Goal: Task Accomplishment & Management: Manage account settings

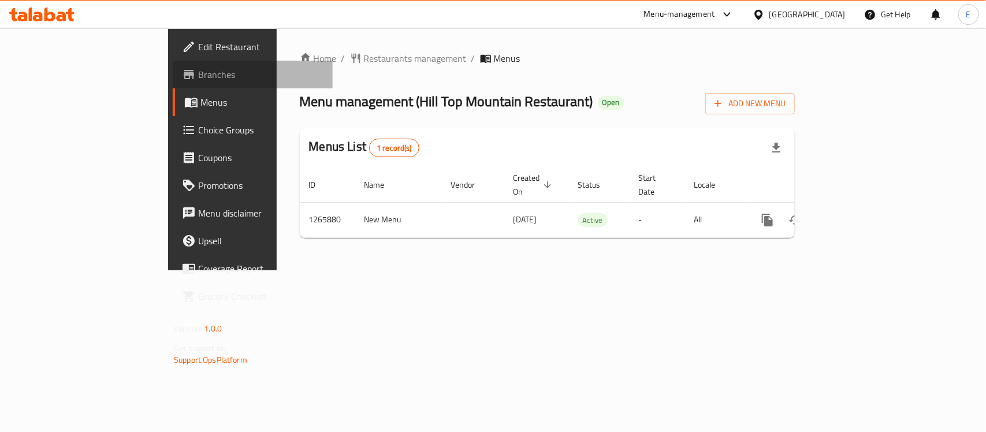
click at [198, 70] on span "Branches" at bounding box center [260, 75] width 125 height 14
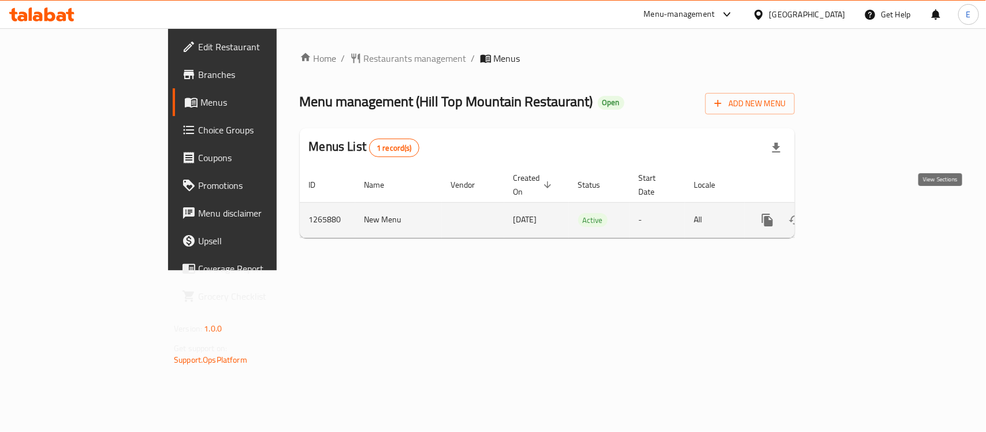
click at [858, 213] on icon "enhanced table" at bounding box center [851, 220] width 14 height 14
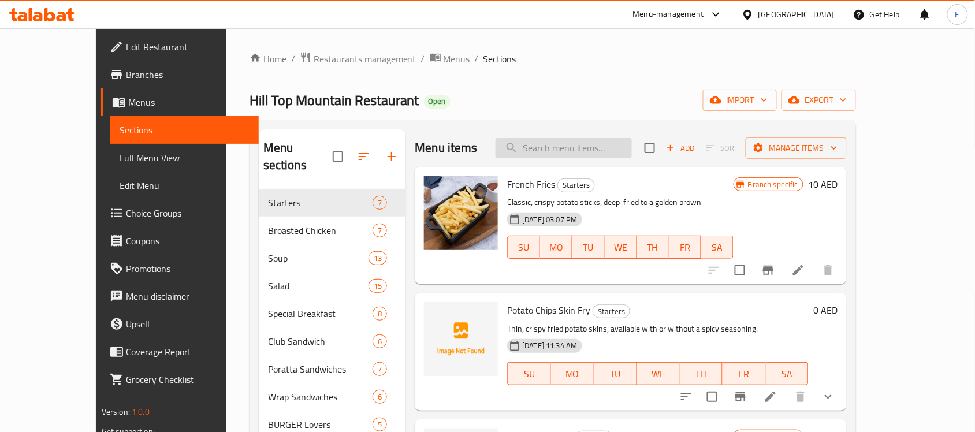
click at [582, 151] on input "search" at bounding box center [564, 148] width 136 height 20
paste input "Beef Kare-Kare"
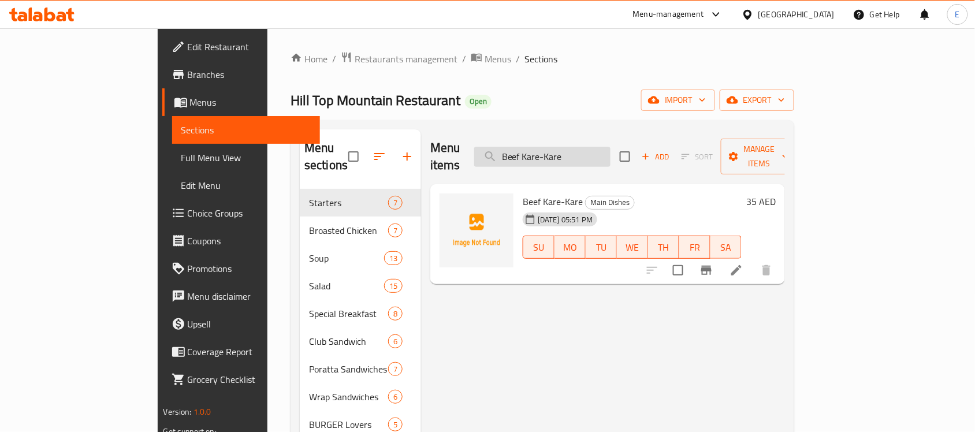
type input "Beef Kare-Kare"
click at [776, 194] on h6 "35 AED" at bounding box center [760, 202] width 29 height 16
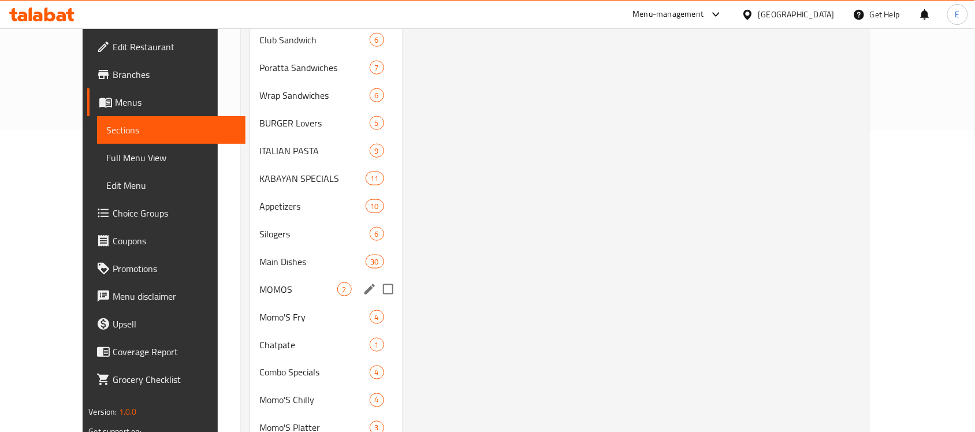
scroll to position [301, 0]
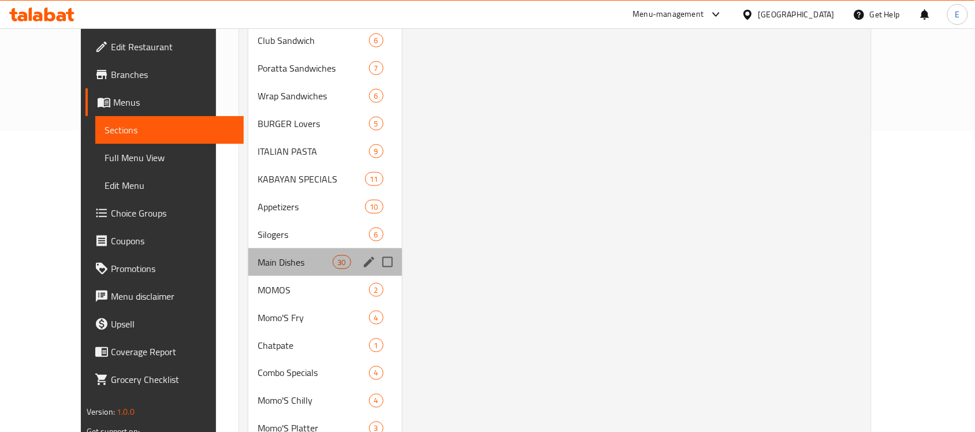
click at [281, 252] on div "Main Dishes 30" at bounding box center [324, 262] width 153 height 28
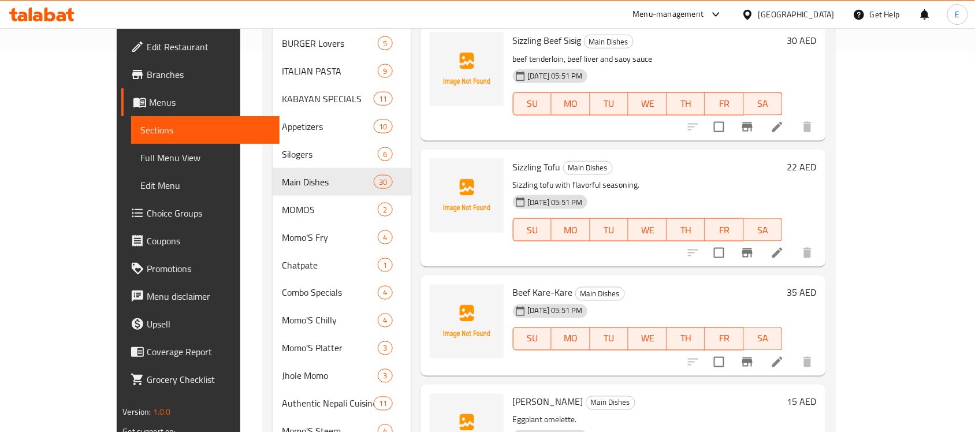
scroll to position [1251, 0]
click at [817, 285] on h6 "35 AED" at bounding box center [801, 293] width 29 height 16
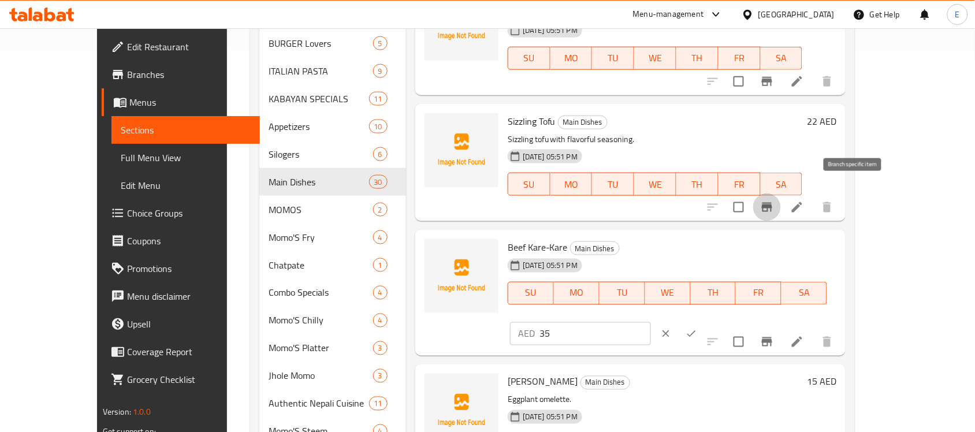
click at [774, 200] on icon "Branch-specific-item" at bounding box center [767, 207] width 14 height 14
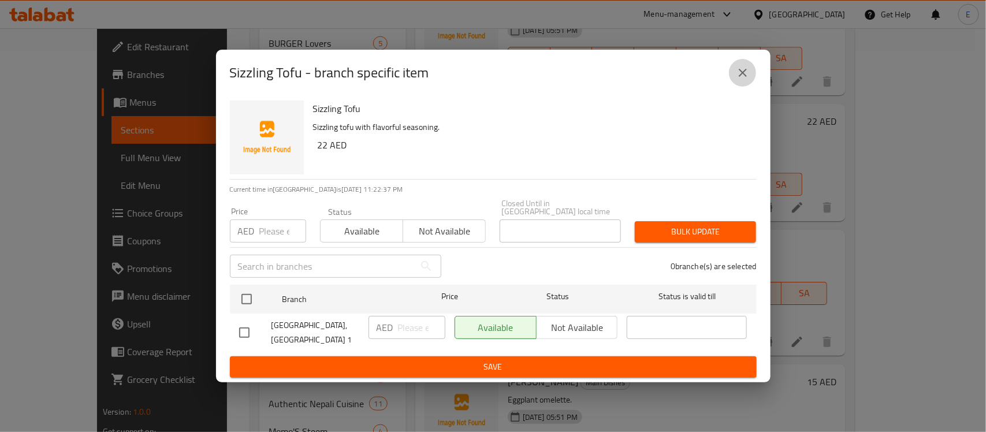
click at [742, 72] on icon "close" at bounding box center [743, 73] width 8 height 8
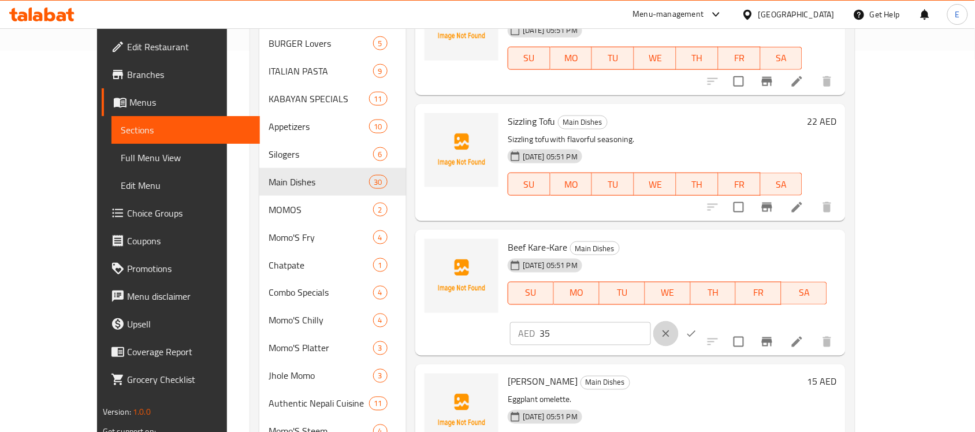
click at [679, 321] on button "clear" at bounding box center [665, 333] width 25 height 25
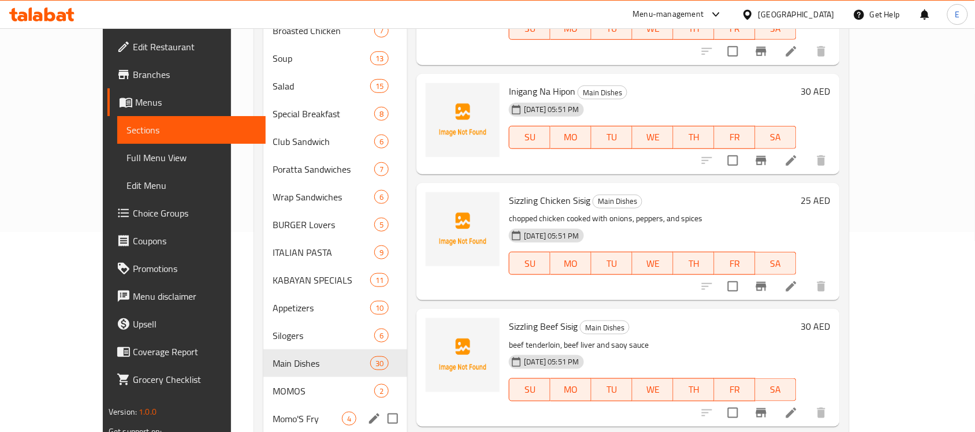
scroll to position [0, 0]
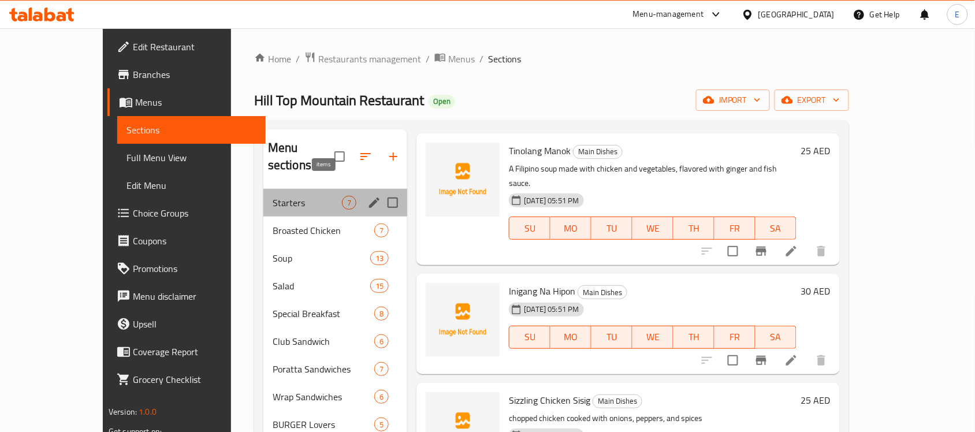
click at [342, 196] on div "7" at bounding box center [349, 203] width 14 height 14
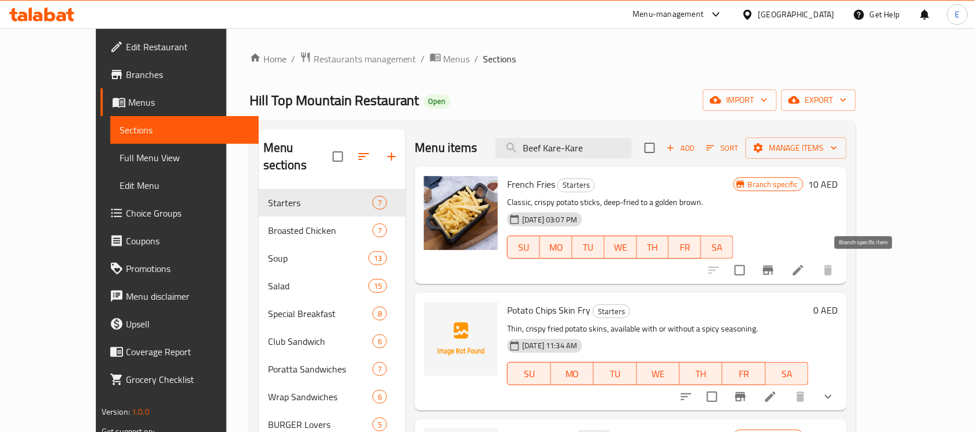
click at [775, 276] on icon "Branch-specific-item" at bounding box center [768, 270] width 14 height 14
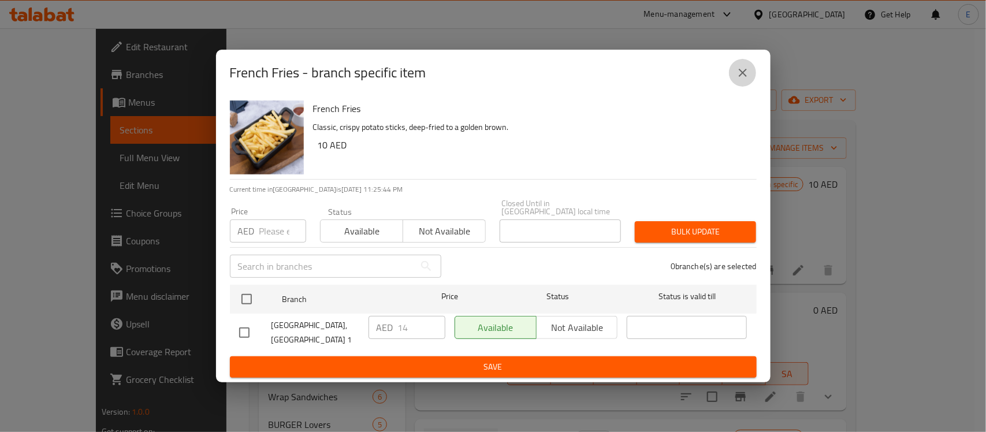
click at [741, 67] on icon "close" at bounding box center [743, 73] width 14 height 14
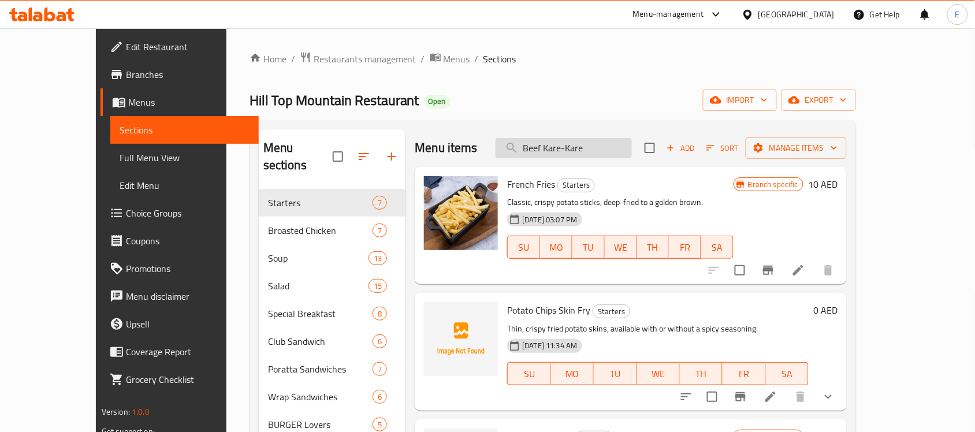
click at [573, 145] on input "Beef Kare-Kare" at bounding box center [564, 148] width 136 height 20
paste input "Chicken Adobo"
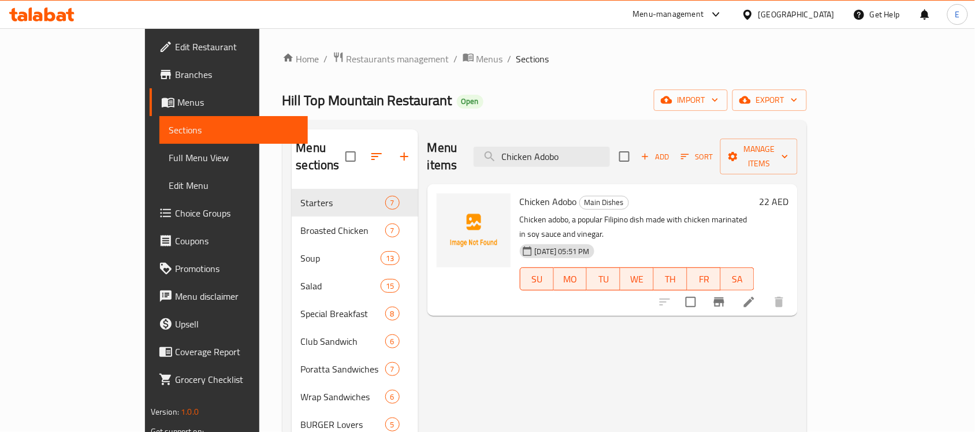
type input "Chicken Adobo"
click at [477, 56] on span "Menus" at bounding box center [490, 59] width 27 height 14
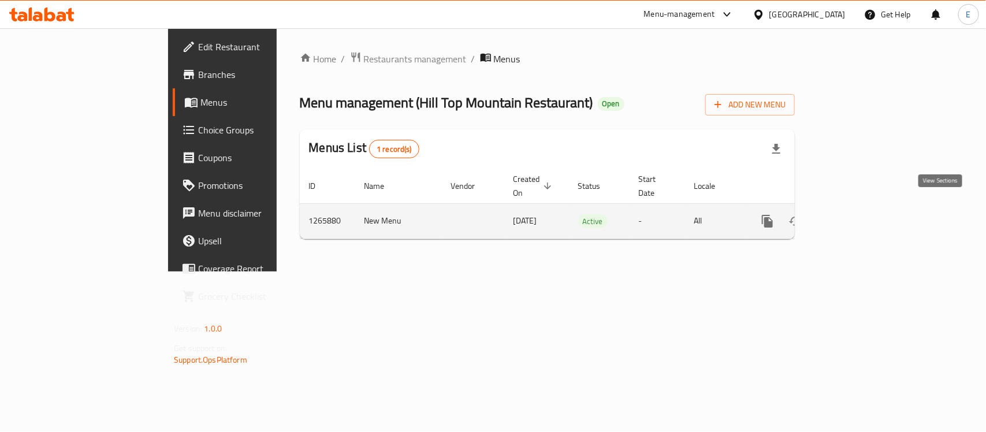
click at [858, 214] on icon "enhanced table" at bounding box center [851, 221] width 14 height 14
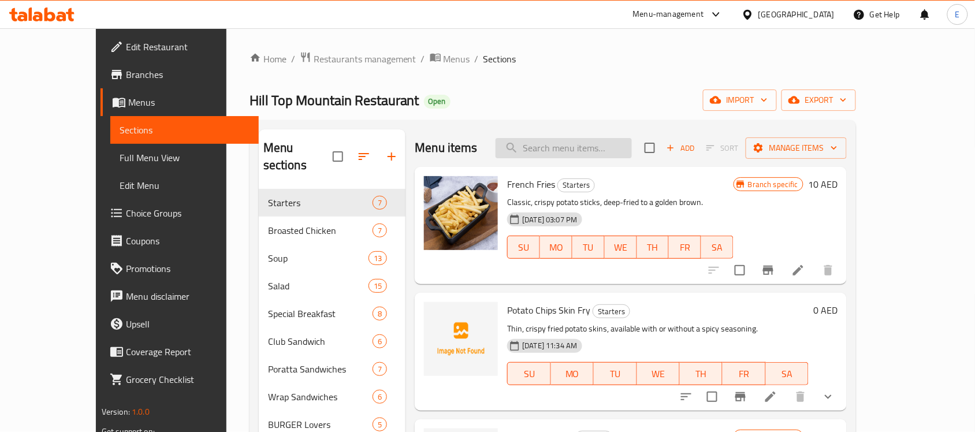
click at [593, 154] on input "search" at bounding box center [564, 148] width 136 height 20
paste input "Chicken Club Sandwic"
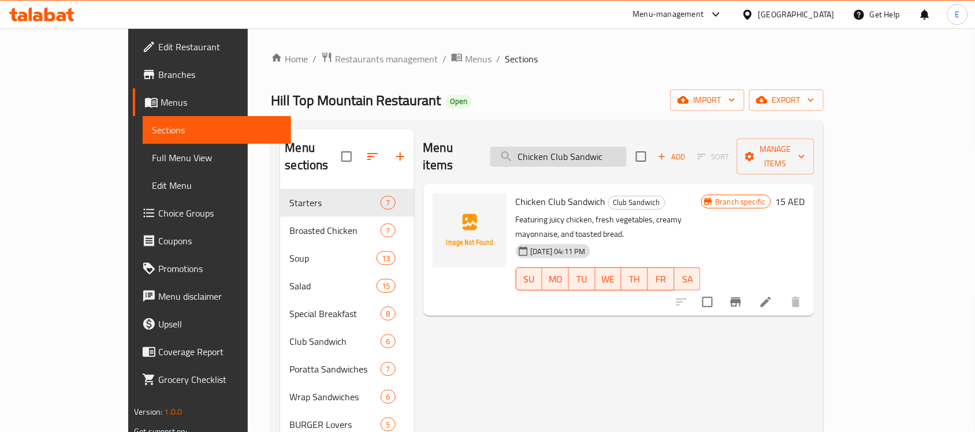
type input "Chicken Club Sandwic"
click at [743, 295] on icon "Branch-specific-item" at bounding box center [736, 302] width 14 height 14
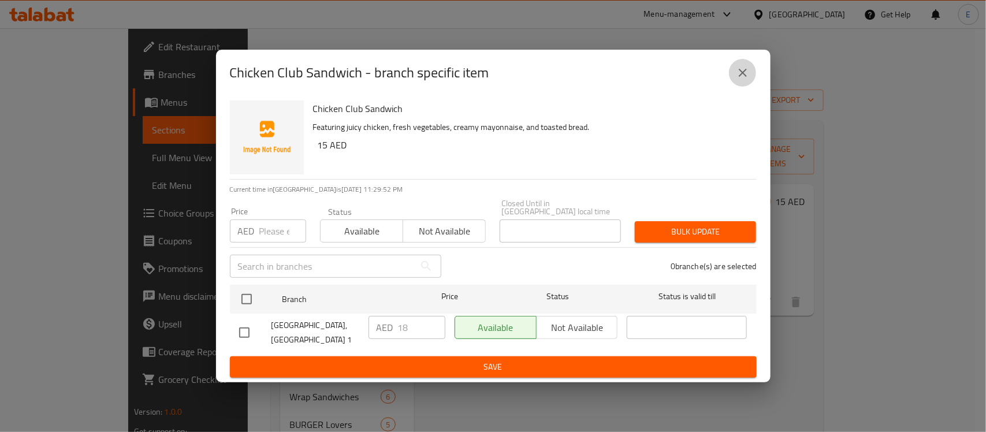
click at [747, 75] on icon "close" at bounding box center [743, 73] width 14 height 14
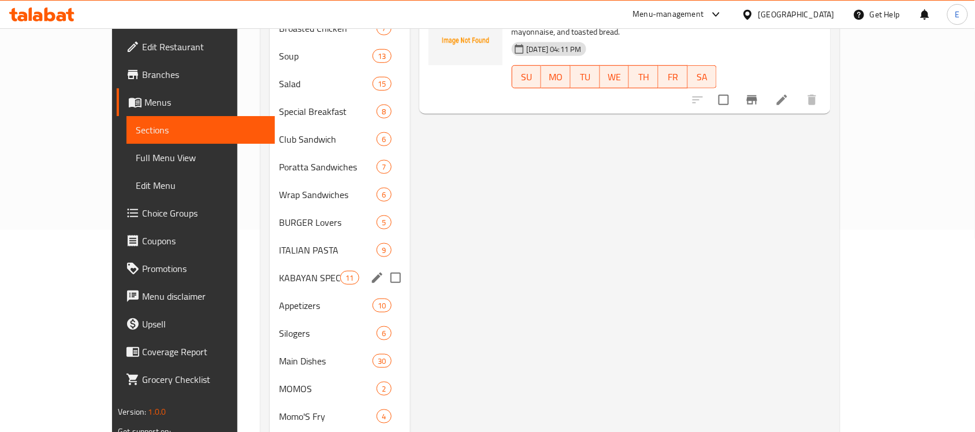
scroll to position [203, 0]
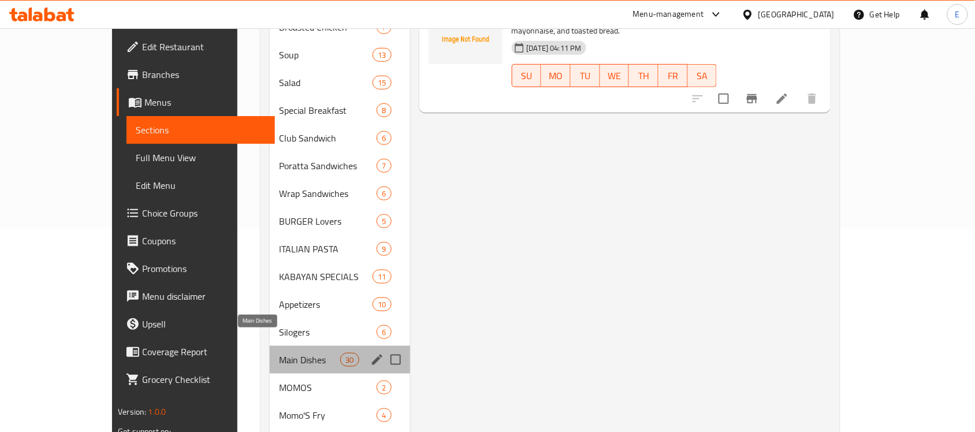
click at [279, 353] on span "Main Dishes" at bounding box center [309, 360] width 61 height 14
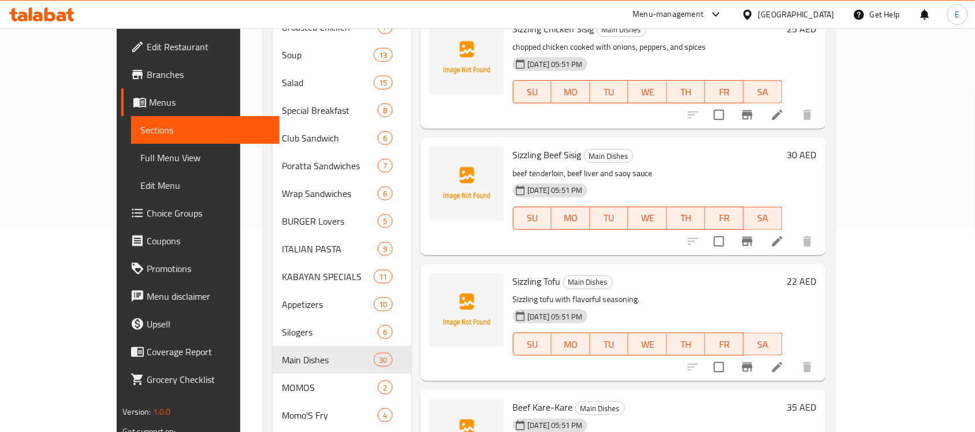
scroll to position [1356, 0]
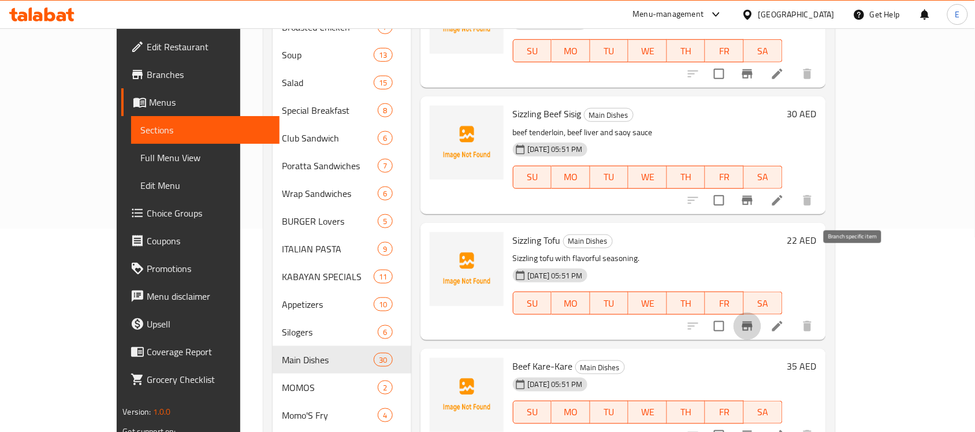
click at [753, 322] on icon "Branch-specific-item" at bounding box center [747, 326] width 10 height 9
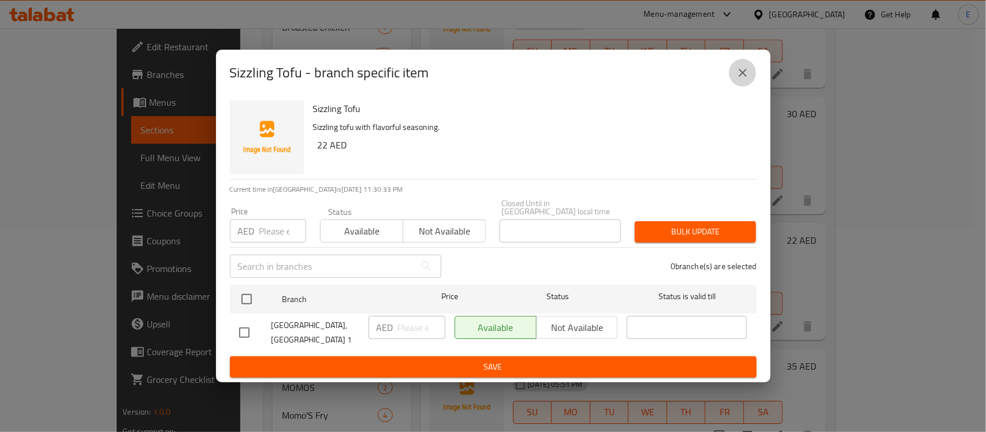
click at [744, 69] on icon "close" at bounding box center [743, 73] width 14 height 14
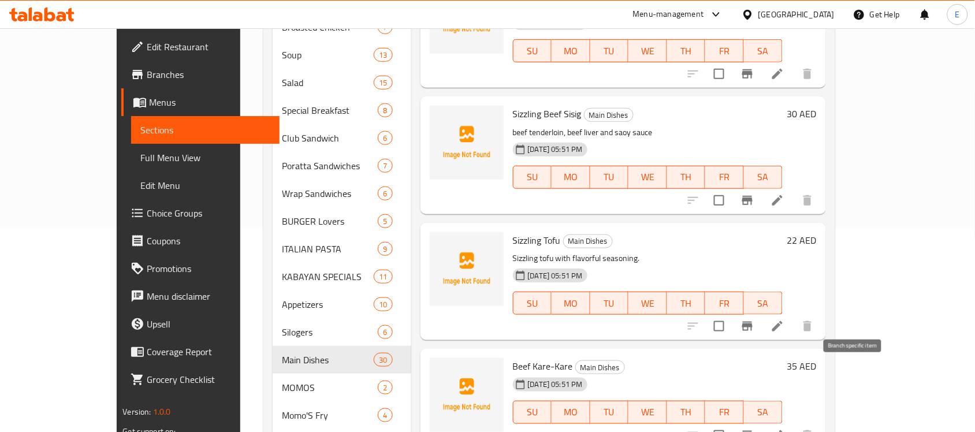
click at [753, 431] on icon "Branch-specific-item" at bounding box center [747, 435] width 10 height 9
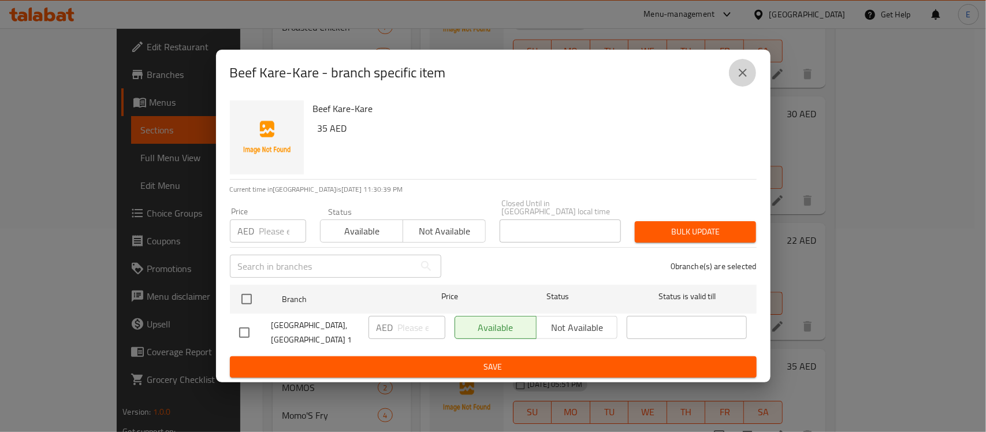
click at [746, 72] on icon "close" at bounding box center [743, 73] width 14 height 14
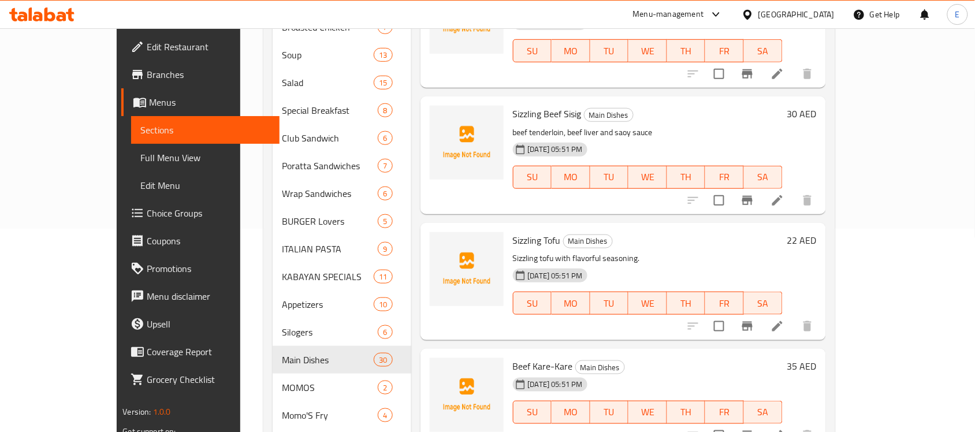
click at [817, 358] on h6 "35 AED" at bounding box center [801, 366] width 29 height 16
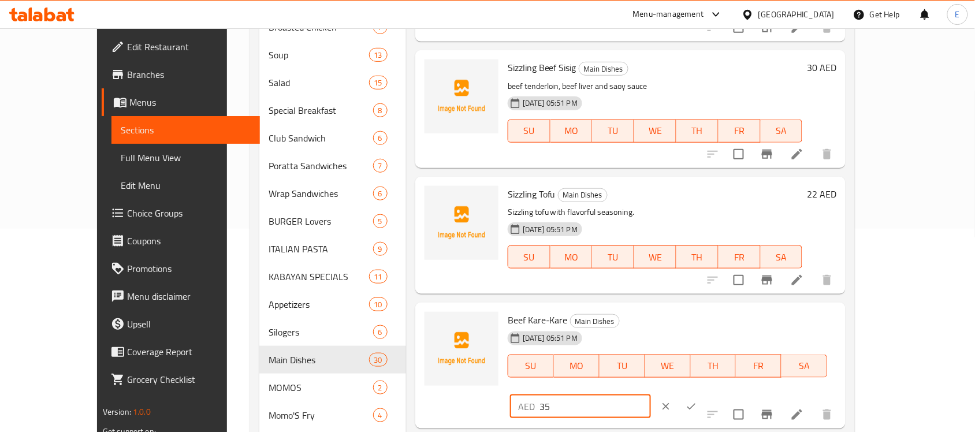
drag, startPoint x: 796, startPoint y: 307, endPoint x: 696, endPoint y: 300, distance: 99.6
click at [696, 307] on div "Beef Kare-Kare Main Dishes [DATE] 05:51 PM SU MO TU WE TH FR SA AED 35 ​" at bounding box center [672, 365] width 338 height 117
type input "48"
click at [697, 401] on icon "ok" at bounding box center [692, 407] width 12 height 12
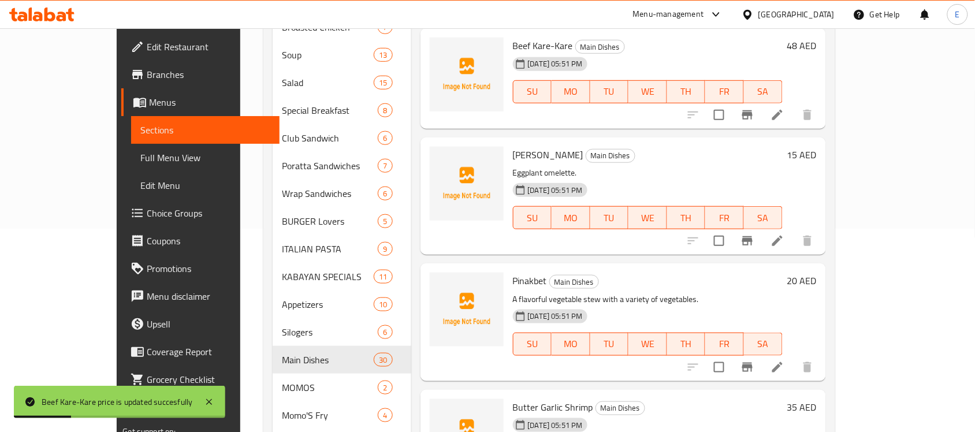
scroll to position [1678, 0]
click at [817, 145] on h6 "15 AED" at bounding box center [801, 153] width 29 height 16
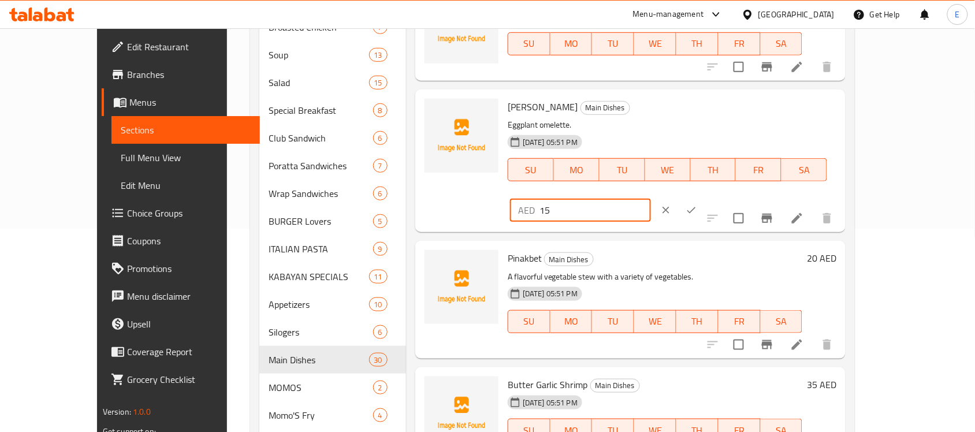
drag, startPoint x: 808, startPoint y: 92, endPoint x: 674, endPoint y: 92, distance: 133.5
click at [674, 94] on div "Tortang Talong Main Dishes Eggplant omelette. [DATE] 05:51 PM SU MO TU WE TH FR…" at bounding box center [672, 160] width 338 height 133
type input "24"
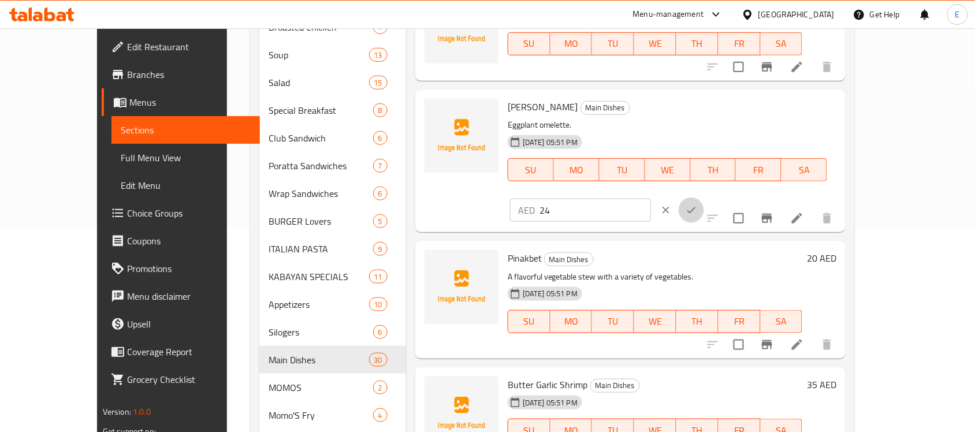
click at [697, 205] on icon "ok" at bounding box center [692, 211] width 12 height 12
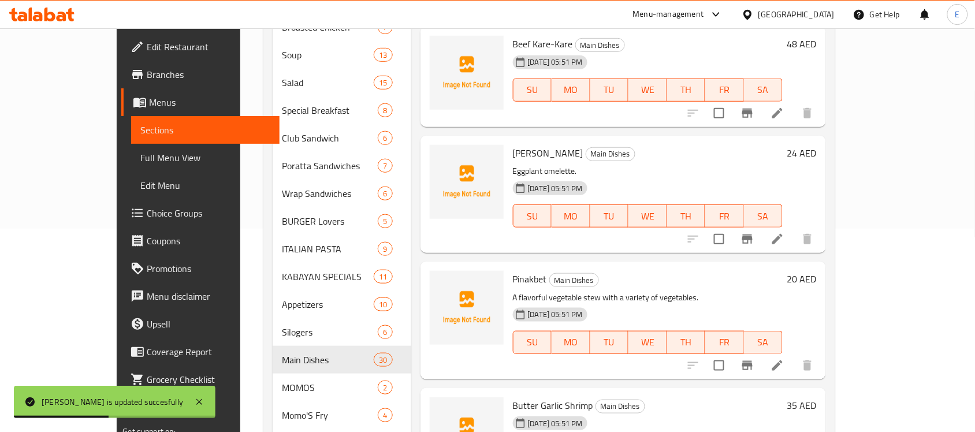
click at [817, 271] on h6 "20 AED" at bounding box center [801, 279] width 29 height 16
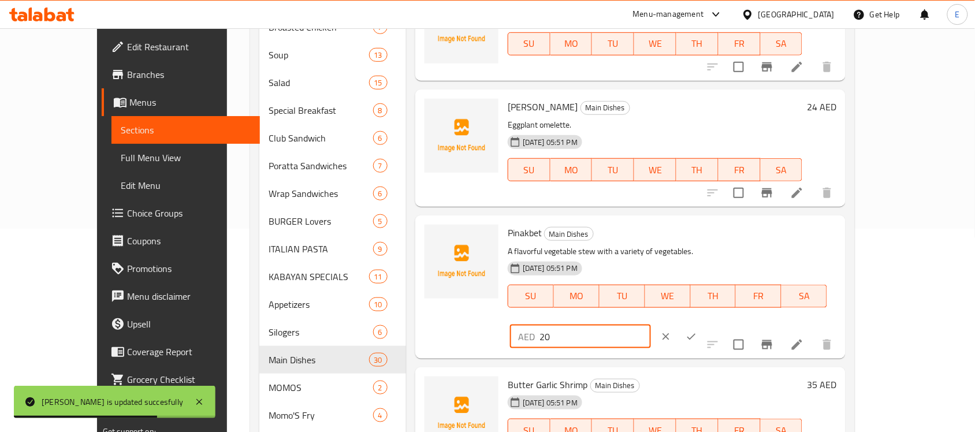
drag, startPoint x: 797, startPoint y: 221, endPoint x: 663, endPoint y: 220, distance: 134.0
click at [663, 220] on div "Pinakbet Main Dishes A flavorful vegetable stew with a variety of vegetables. […" at bounding box center [672, 286] width 338 height 133
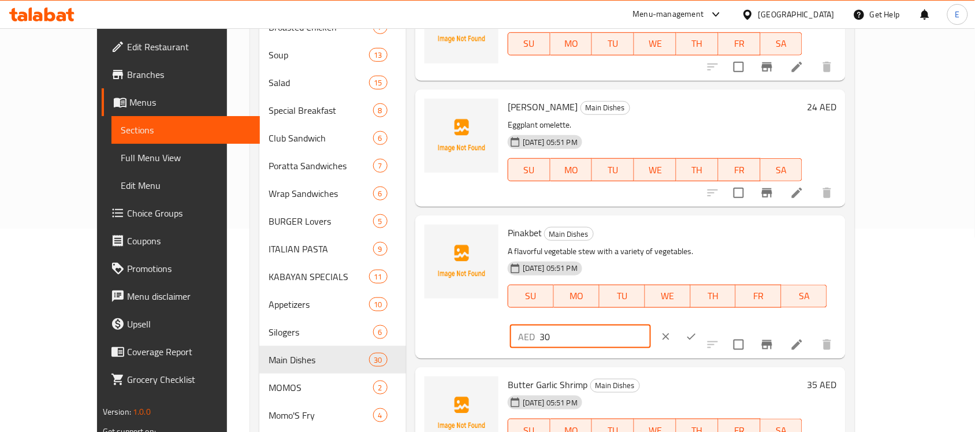
type input "30"
click at [696, 333] on icon "ok" at bounding box center [692, 336] width 9 height 6
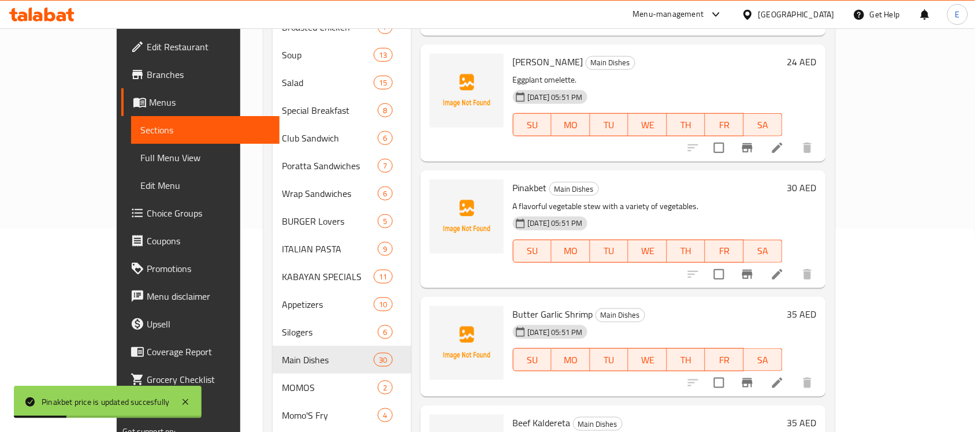
scroll to position [1786, 0]
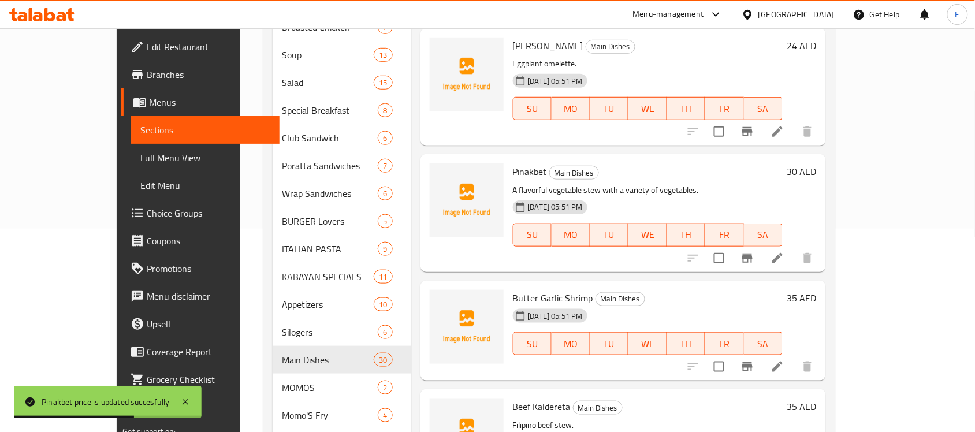
click at [817, 290] on h6 "35 AED" at bounding box center [801, 298] width 29 height 16
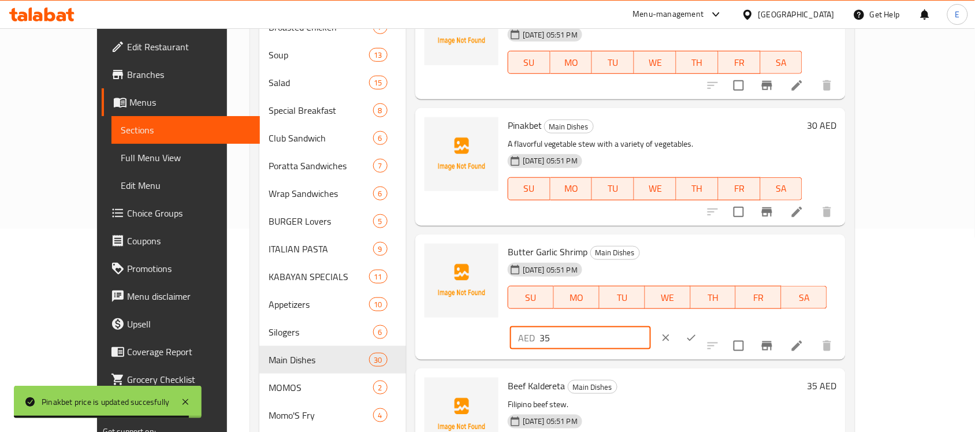
drag, startPoint x: 789, startPoint y: 237, endPoint x: 690, endPoint y: 250, distance: 99.0
click at [690, 250] on div "Butter Garlic Shrimp Main Dishes [DATE] 05:51 PM SU MO TU WE TH FR SA AED 35 ​" at bounding box center [672, 297] width 338 height 117
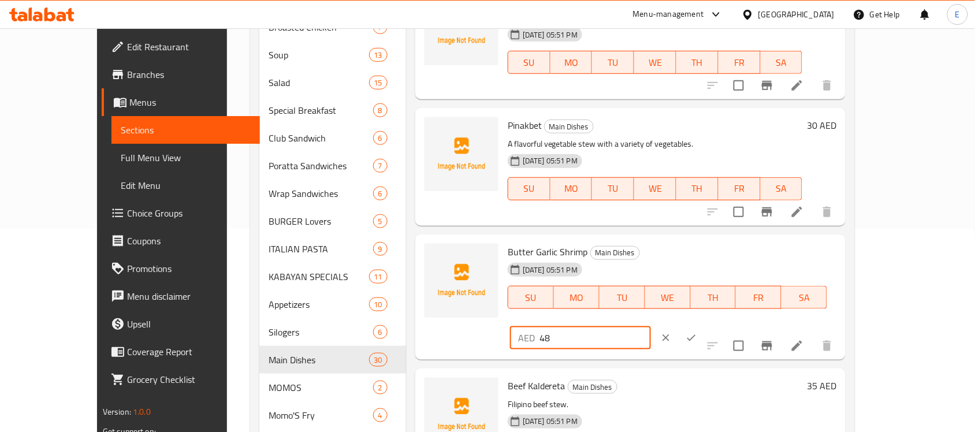
type input "48"
click at [704, 325] on button "ok" at bounding box center [691, 337] width 25 height 25
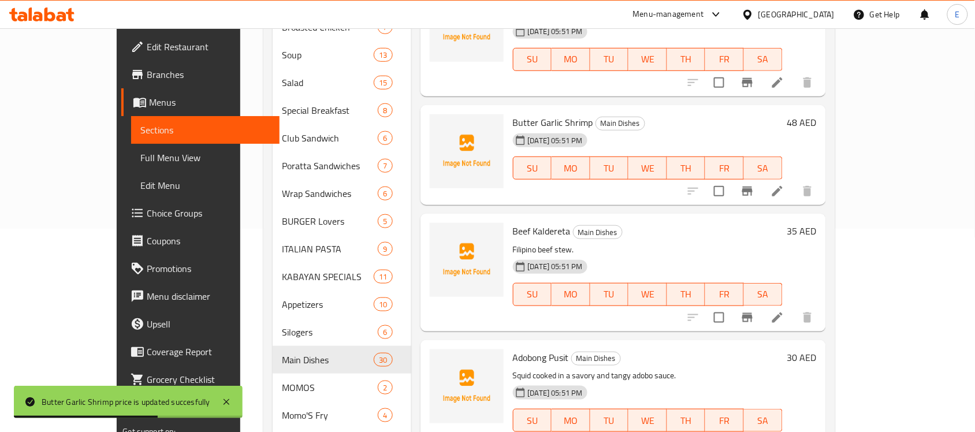
scroll to position [1963, 0]
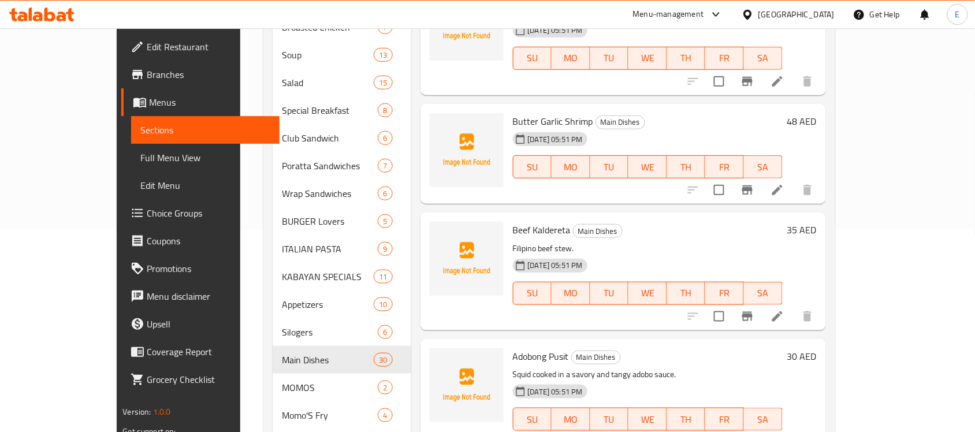
click at [817, 222] on h6 "35 AED" at bounding box center [801, 230] width 29 height 16
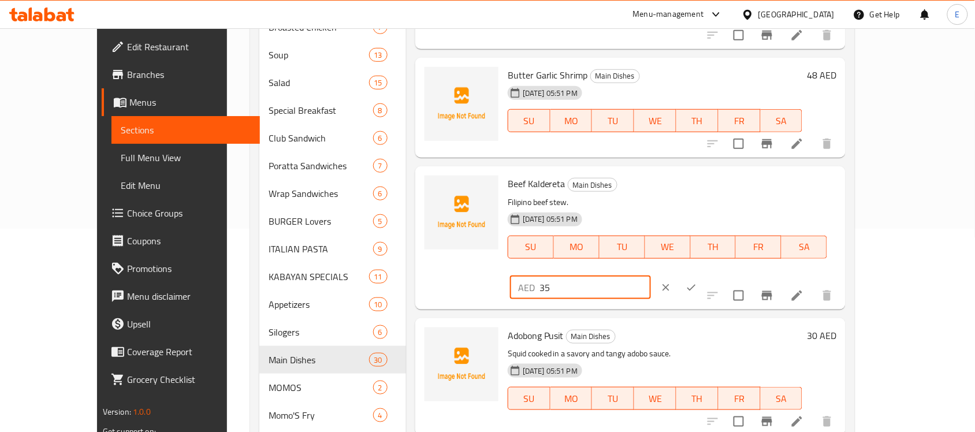
drag, startPoint x: 822, startPoint y: 177, endPoint x: 740, endPoint y: 166, distance: 82.3
click at [651, 276] on div "AED 35 ​" at bounding box center [580, 287] width 141 height 23
type input "48"
